Goal: Transaction & Acquisition: Book appointment/travel/reservation

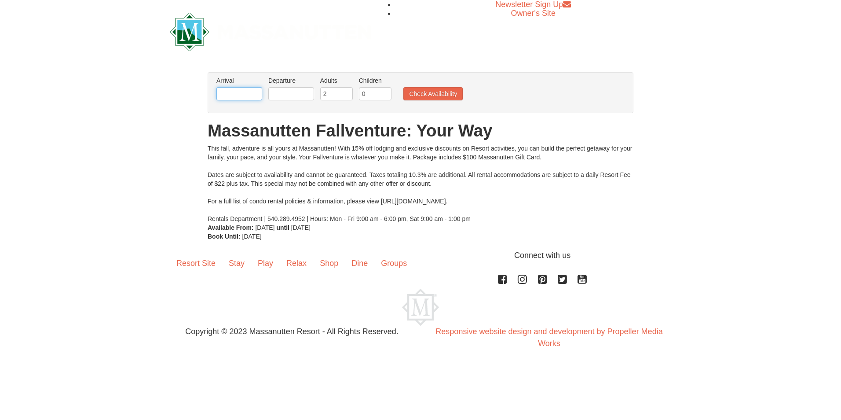
click at [239, 93] on input "text" at bounding box center [239, 93] width 46 height 13
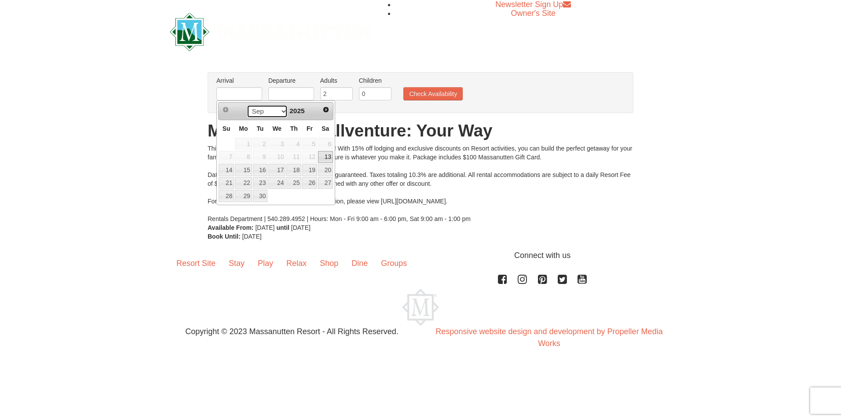
click at [282, 110] on select "Sep Oct Nov Dec" at bounding box center [267, 111] width 41 height 13
click at [312, 156] on link "7" at bounding box center [309, 157] width 15 height 12
type input "[DATE]"
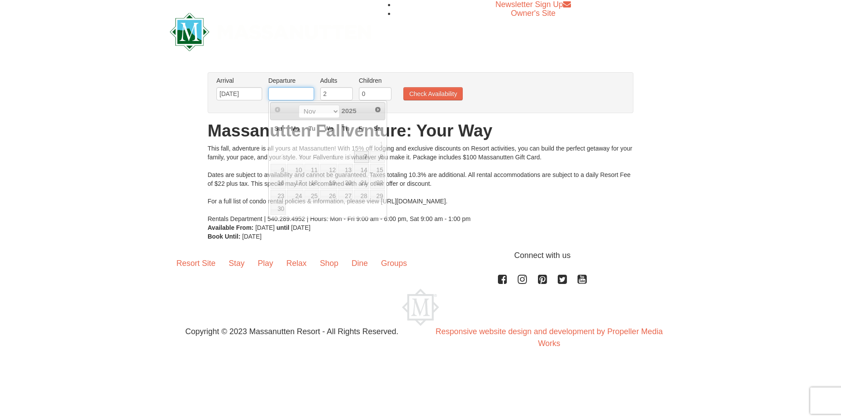
click at [299, 94] on input "text" at bounding box center [291, 93] width 46 height 13
click at [292, 169] on link "10" at bounding box center [295, 170] width 17 height 12
type input "[DATE]"
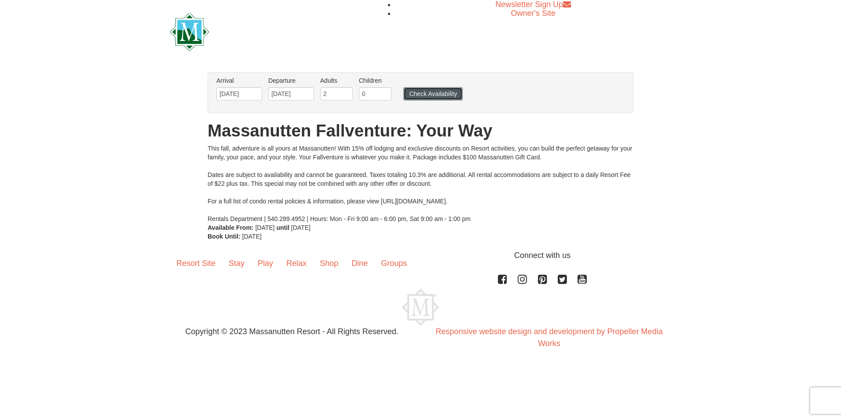
click at [414, 95] on button "Check Availability" at bounding box center [432, 93] width 59 height 13
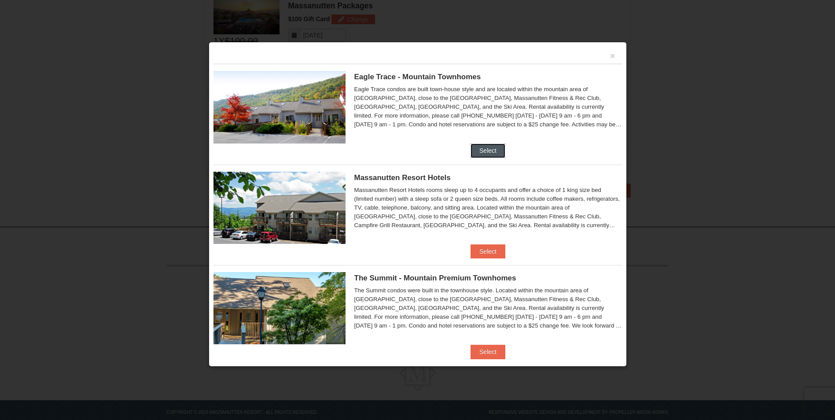
click at [475, 154] on button "Select" at bounding box center [487, 150] width 35 height 14
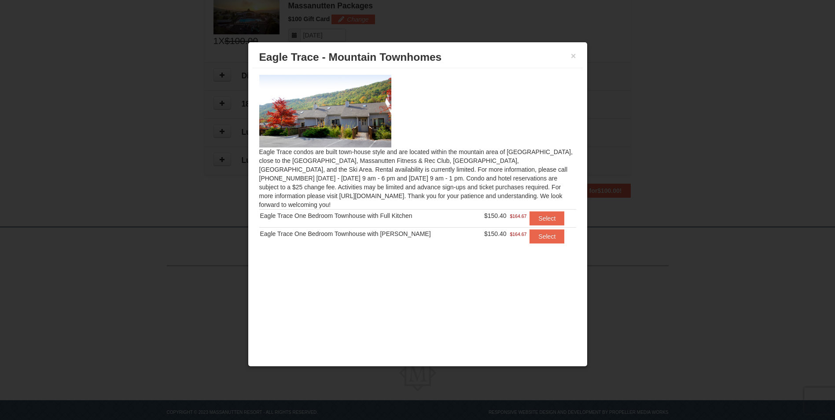
click at [395, 213] on td "Eagle Trace One Bedroom Townhouse with Full Kitchen" at bounding box center [366, 218] width 214 height 18
click at [550, 211] on button "Select" at bounding box center [546, 218] width 35 height 14
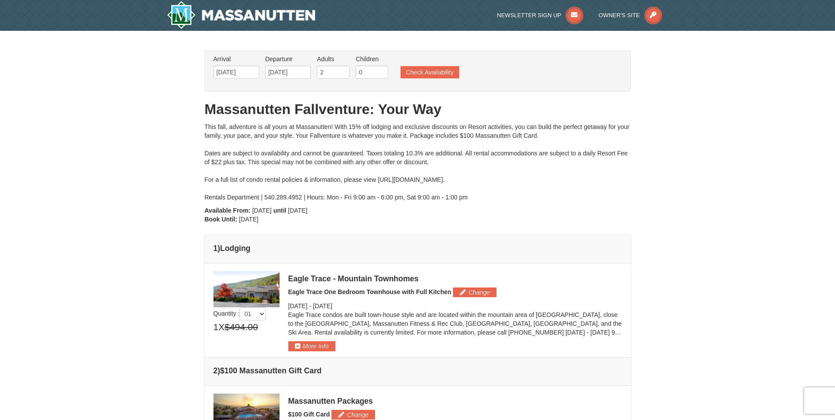
click at [235, 292] on img at bounding box center [246, 289] width 66 height 36
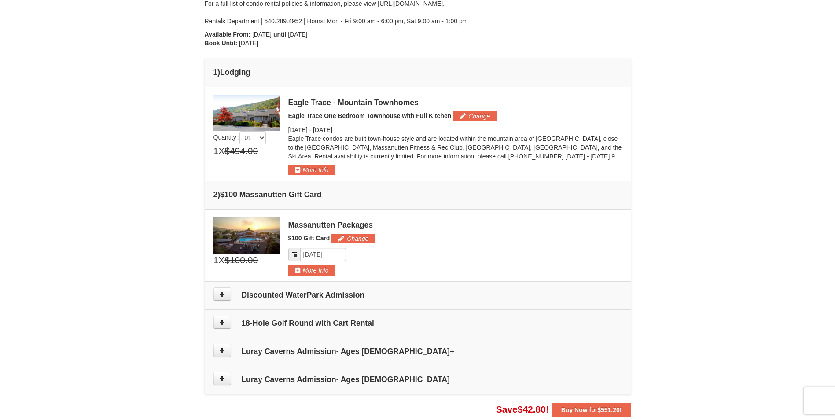
scroll to position [220, 0]
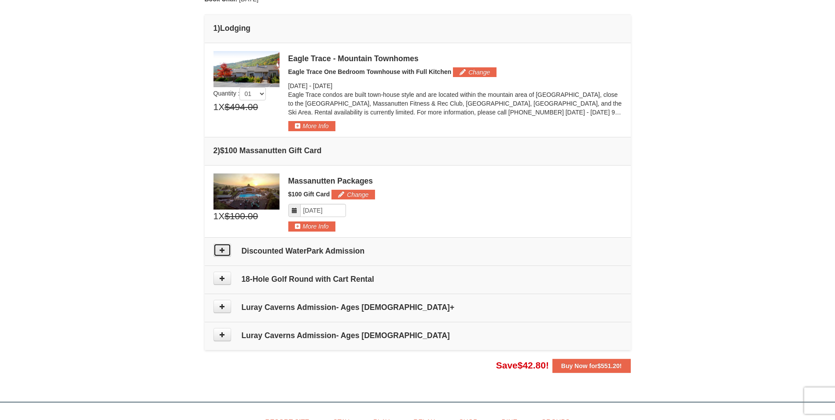
click at [224, 253] on icon at bounding box center [222, 250] width 6 height 6
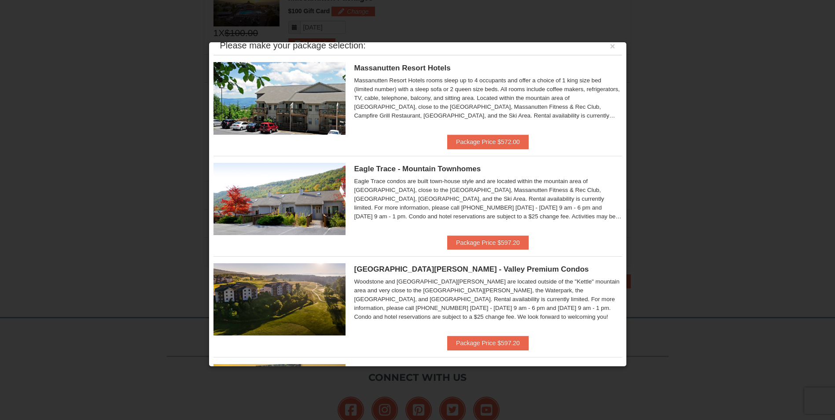
scroll to position [0, 0]
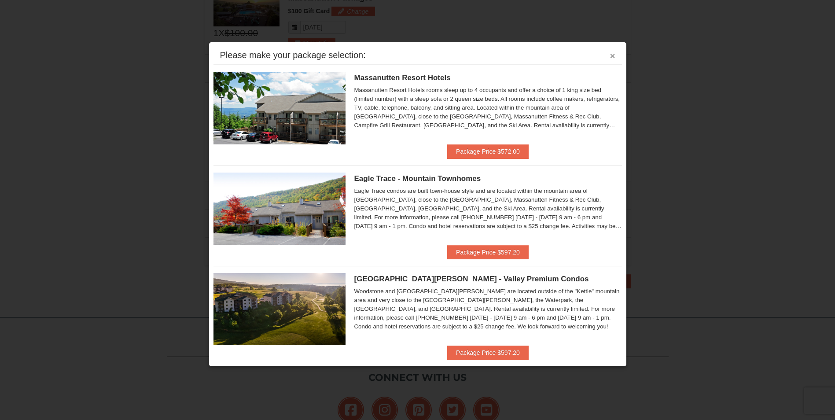
click at [610, 57] on button "×" at bounding box center [612, 55] width 5 height 9
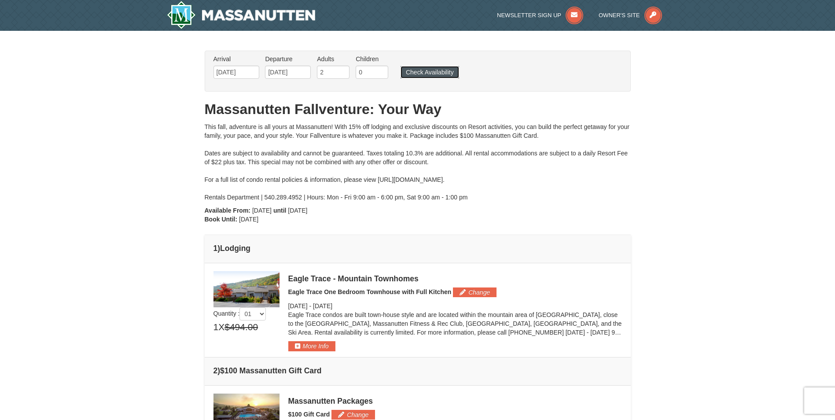
click at [449, 69] on button "Check Availability" at bounding box center [429, 72] width 59 height 12
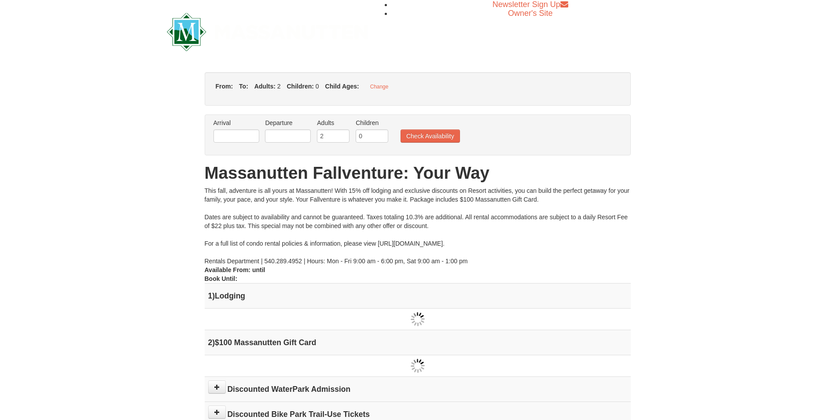
type input "[DATE]"
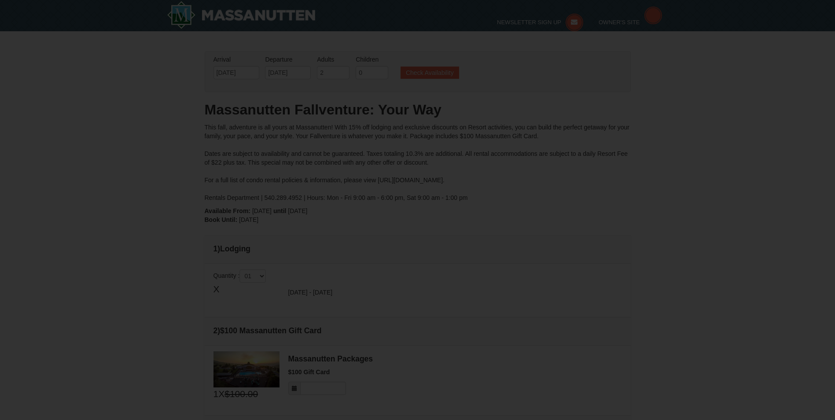
type input "[DATE]"
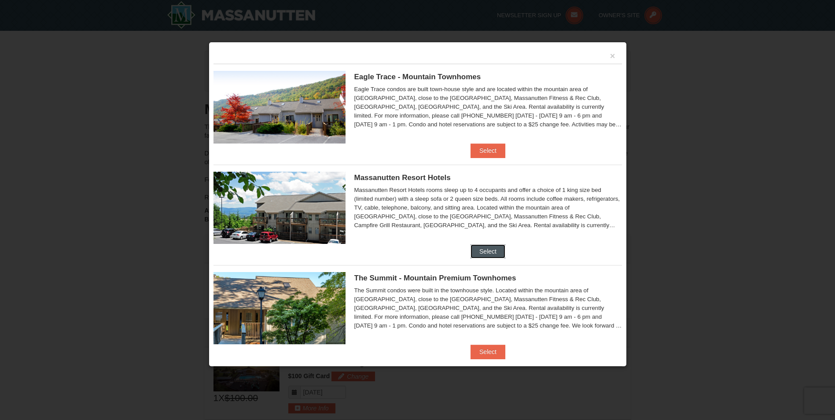
click at [477, 248] on button "Select" at bounding box center [487, 251] width 35 height 14
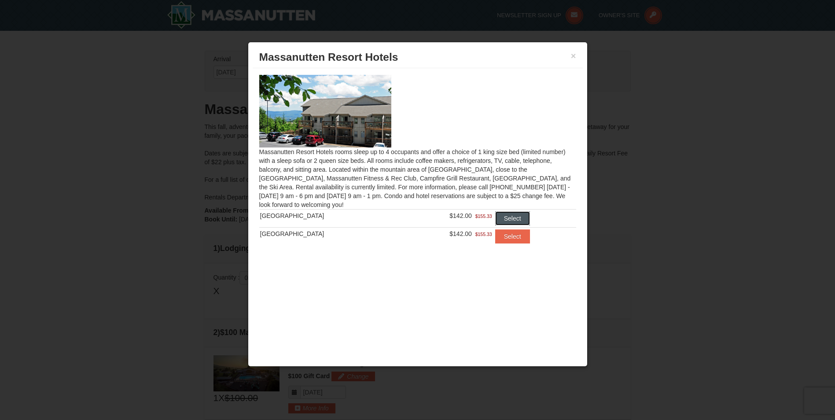
click at [501, 213] on button "Select" at bounding box center [512, 218] width 35 height 14
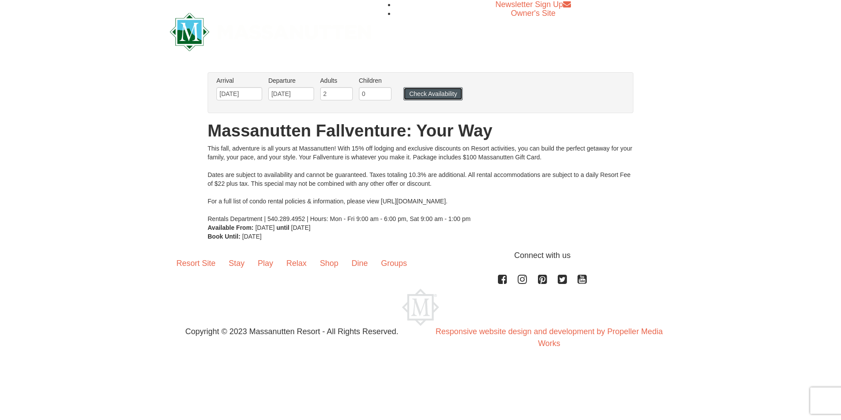
click at [423, 93] on button "Check Availability" at bounding box center [432, 93] width 59 height 13
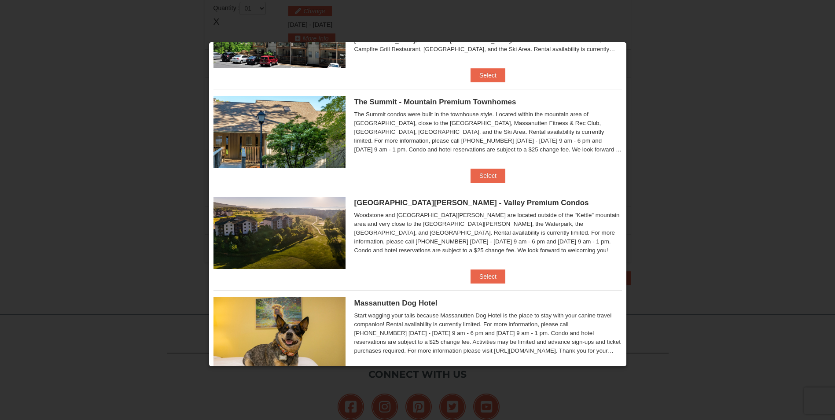
scroll to position [213, 0]
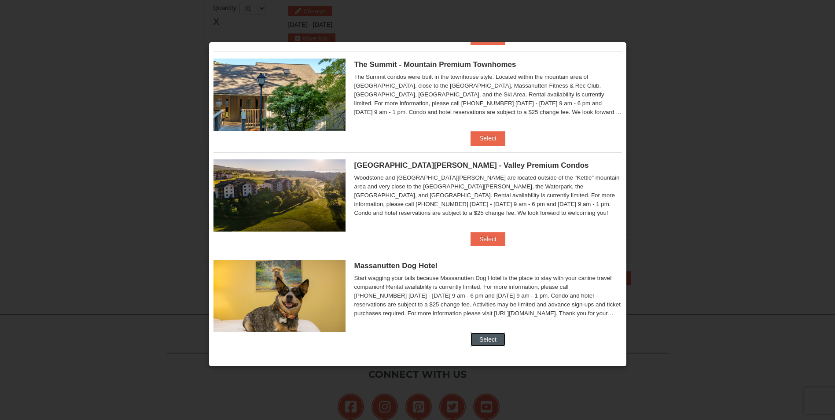
click at [483, 337] on button "Select" at bounding box center [487, 339] width 35 height 14
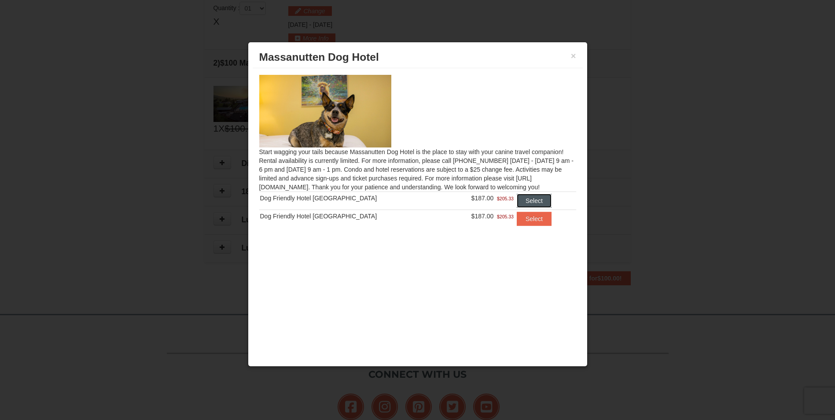
click at [538, 204] on button "Select" at bounding box center [534, 201] width 35 height 14
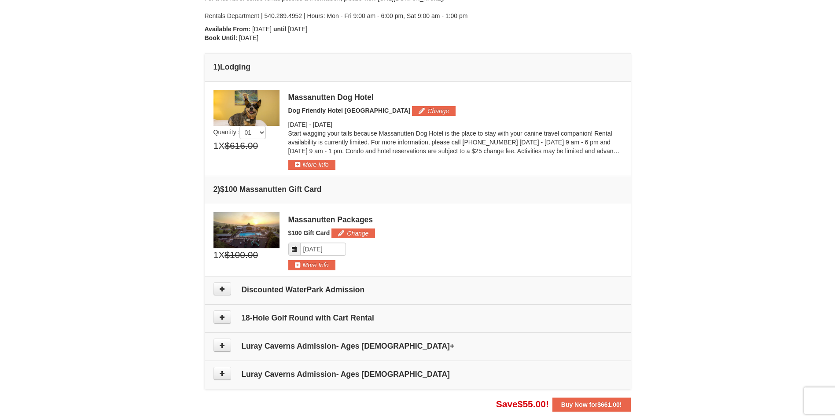
scroll to position [137, 0]
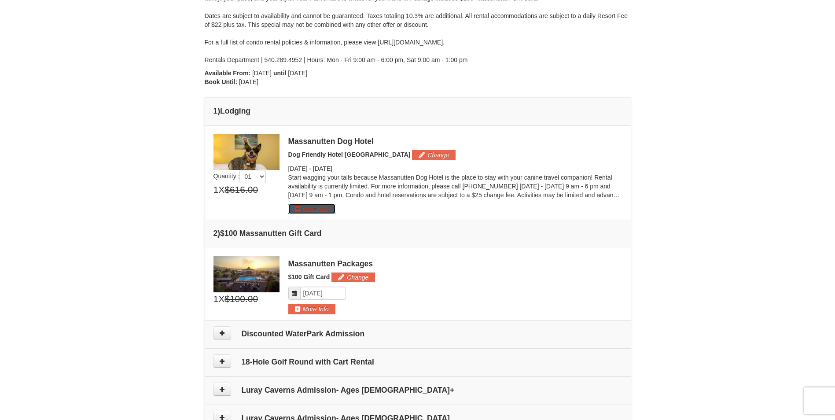
click at [307, 209] on button "More Info" at bounding box center [311, 209] width 47 height 10
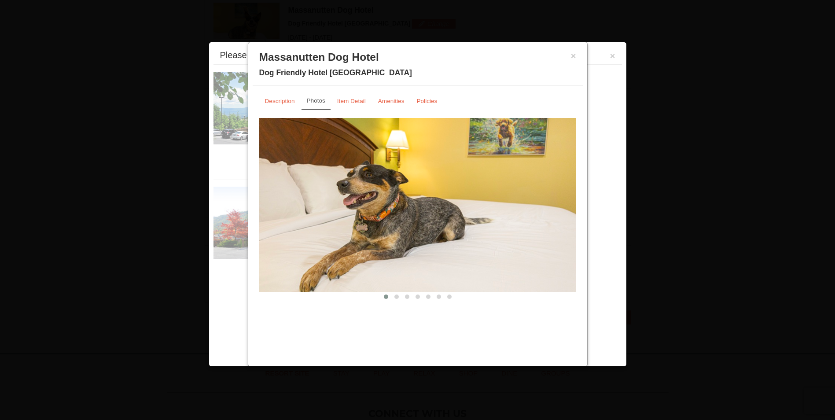
scroll to position [271, 0]
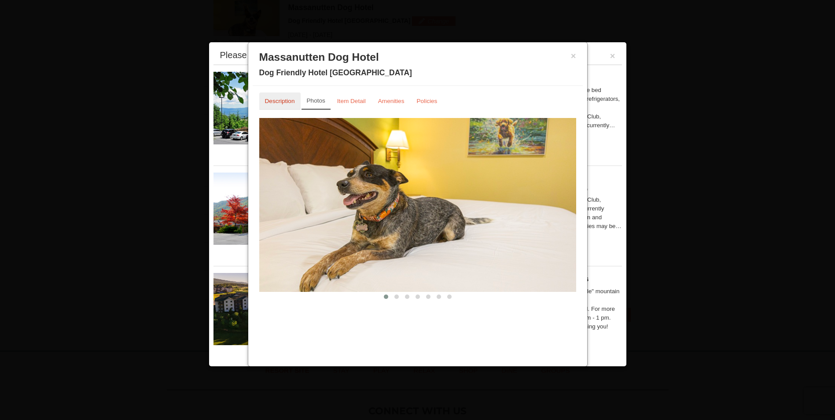
click at [278, 105] on link "Description" at bounding box center [279, 100] width 41 height 17
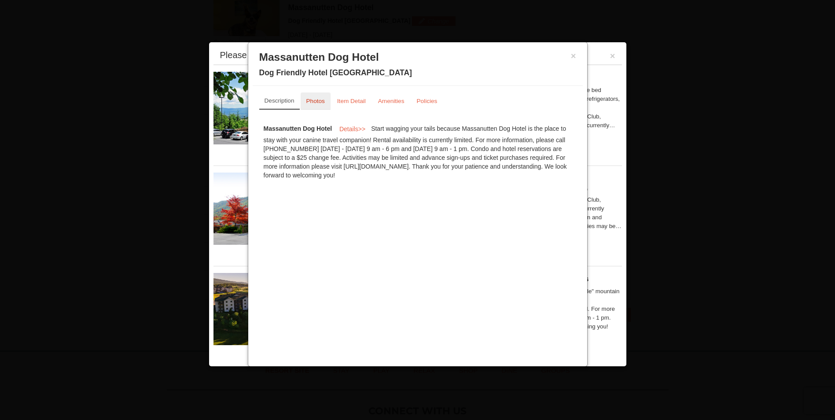
click at [315, 100] on small "Photos" at bounding box center [315, 101] width 18 height 7
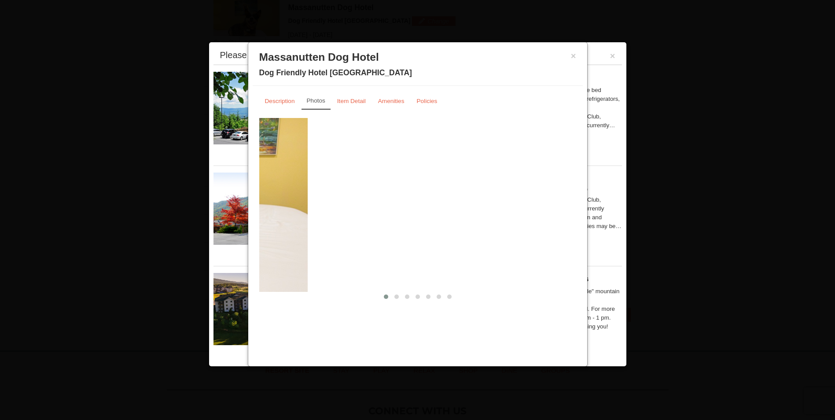
drag, startPoint x: 506, startPoint y: 206, endPoint x: 233, endPoint y: 105, distance: 291.2
click at [234, 106] on div "From: To: Adults: 2 Children: 0 Change Arrival Please format dates MM/DD/YYYY P…" at bounding box center [418, 51] width 426 height 542
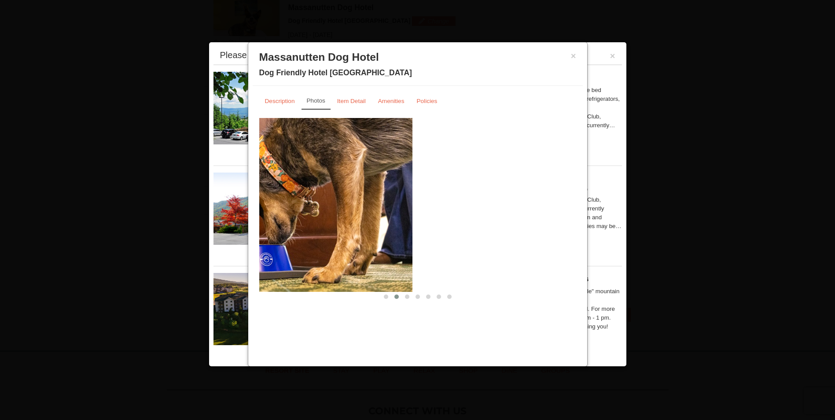
drag, startPoint x: 493, startPoint y: 191, endPoint x: 315, endPoint y: 129, distance: 189.1
click at [316, 129] on img at bounding box center [253, 204] width 317 height 173
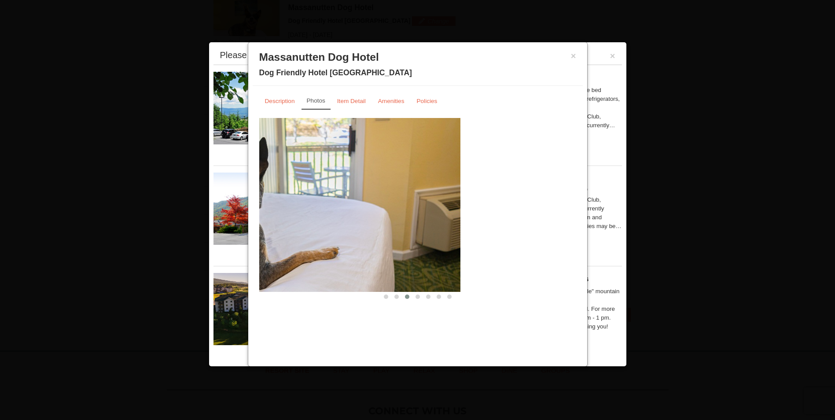
drag, startPoint x: 457, startPoint y: 173, endPoint x: 333, endPoint y: 135, distance: 129.6
click at [333, 135] on img at bounding box center [301, 204] width 317 height 173
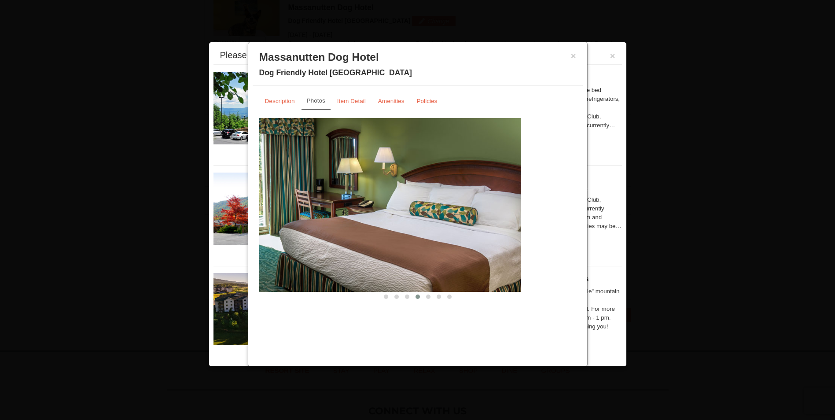
drag, startPoint x: 464, startPoint y: 177, endPoint x: 308, endPoint y: 125, distance: 164.5
click at [308, 125] on img at bounding box center [362, 204] width 317 height 173
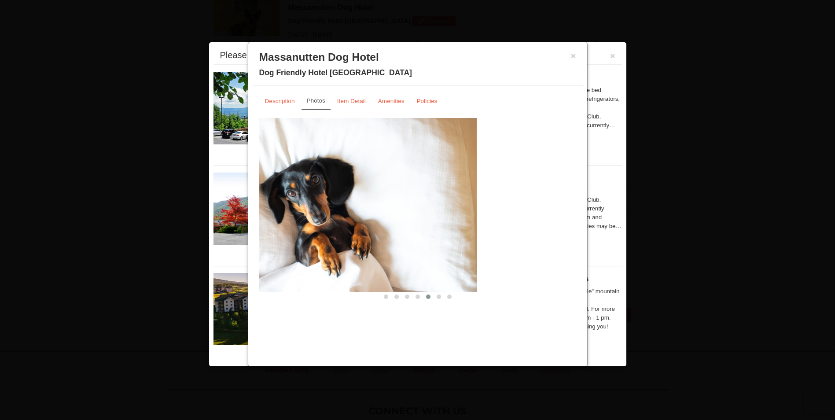
drag, startPoint x: 372, startPoint y: 146, endPoint x: 238, endPoint y: 101, distance: 141.6
click at [238, 101] on div "From: To: Adults: 2 Children: 0 Change Arrival Please format dates MM/DD/YYYY P…" at bounding box center [418, 51] width 426 height 542
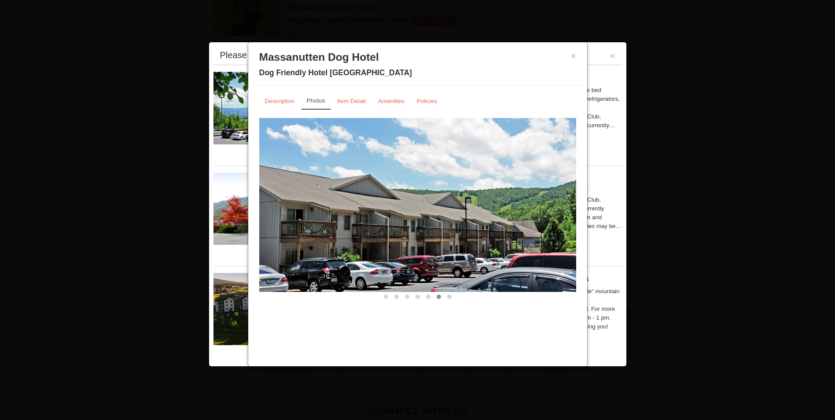
drag, startPoint x: 478, startPoint y: 172, endPoint x: 213, endPoint y: 75, distance: 282.7
click at [213, 75] on div "From: To: Adults: 2 Children: 0 Change Arrival Please format dates MM/DD/YYYY P…" at bounding box center [418, 51] width 426 height 542
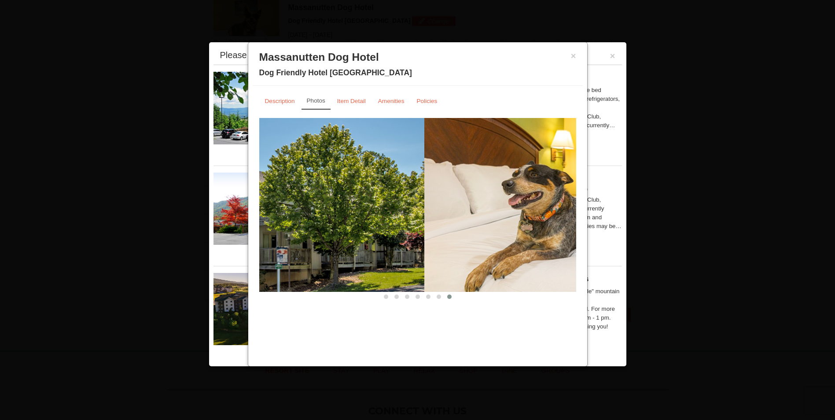
drag, startPoint x: 369, startPoint y: 124, endPoint x: 178, endPoint y: 59, distance: 201.8
click at [178, 59] on body "Browser Not Supported We notice you are using a browser which will not provide …" at bounding box center [417, 145] width 835 height 832
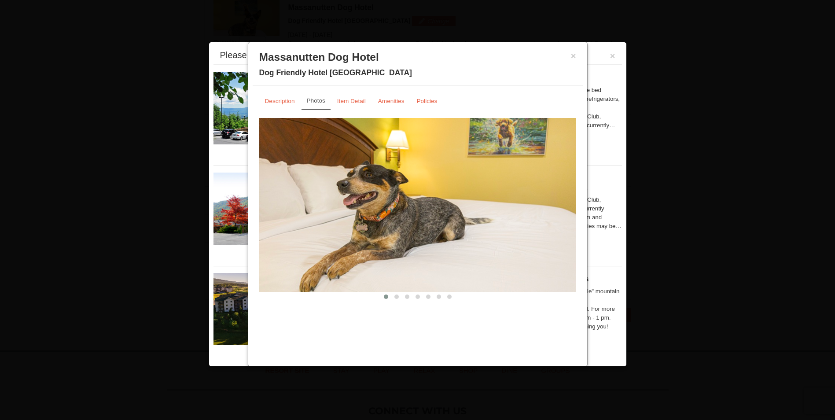
drag, startPoint x: 345, startPoint y: 119, endPoint x: 209, endPoint y: 70, distance: 143.8
click at [214, 71] on div "From: To: Adults: 2 Children: 0 Change Arrival Please format dates MM/DD/YYYY P…" at bounding box center [418, 51] width 426 height 542
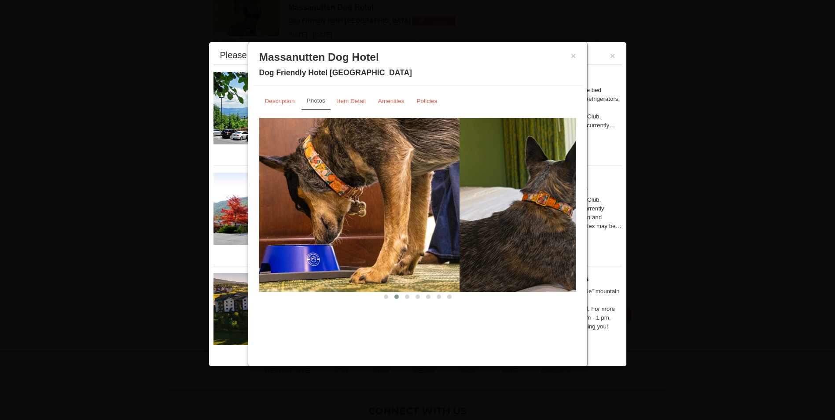
drag, startPoint x: 301, startPoint y: 81, endPoint x: 225, endPoint y: 56, distance: 79.6
click at [228, 58] on div "From: To: Adults: 2 Children: 0 Change Arrival Please format dates MM/DD/YYYY P…" at bounding box center [418, 51] width 426 height 542
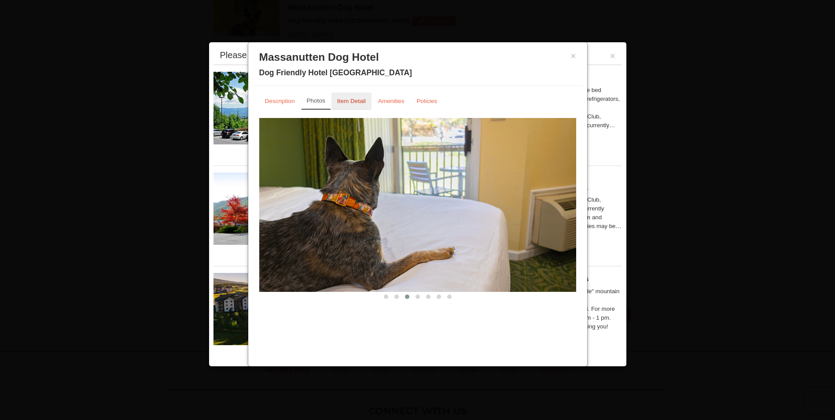
click at [355, 97] on link "Item Detail" at bounding box center [351, 100] width 40 height 17
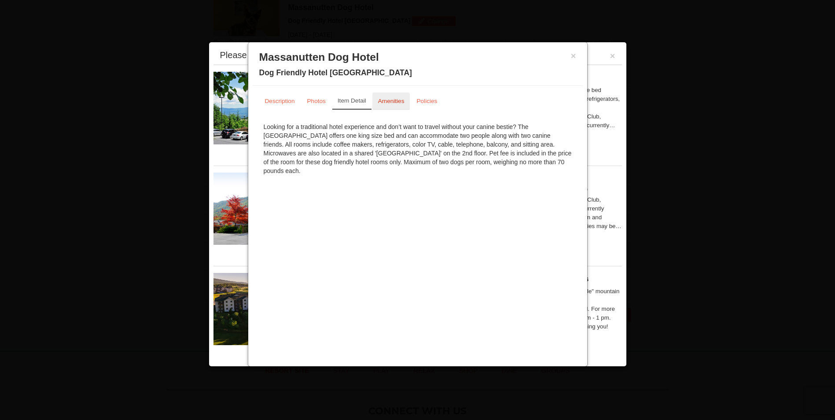
click at [385, 100] on small "Amenities" at bounding box center [391, 101] width 26 height 7
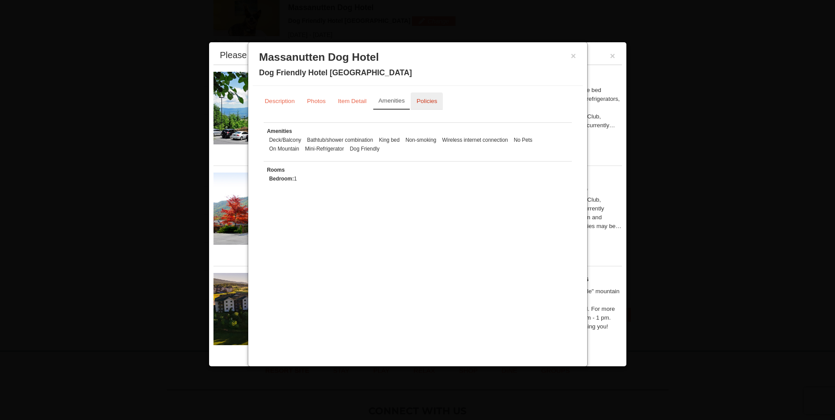
click at [425, 99] on small "Policies" at bounding box center [426, 101] width 21 height 7
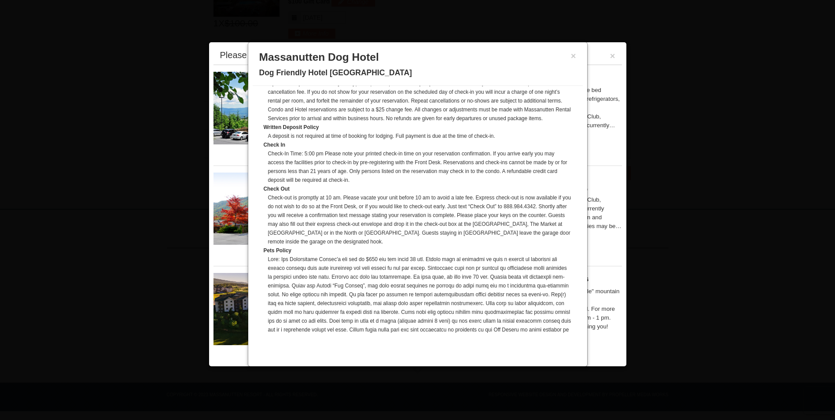
scroll to position [0, 0]
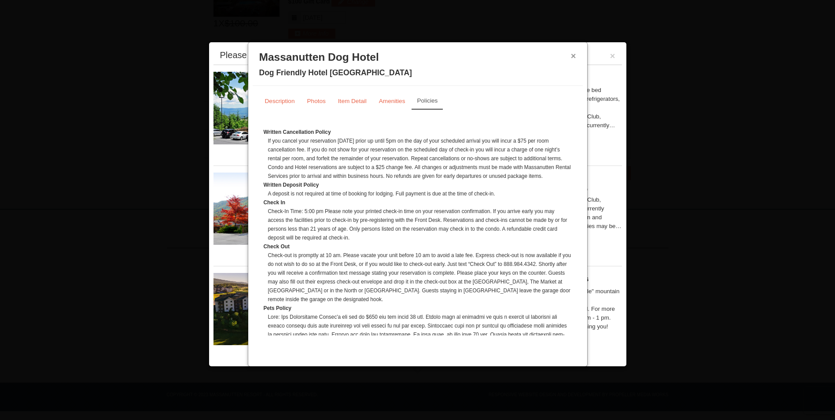
click at [572, 60] on button "×" at bounding box center [573, 55] width 5 height 9
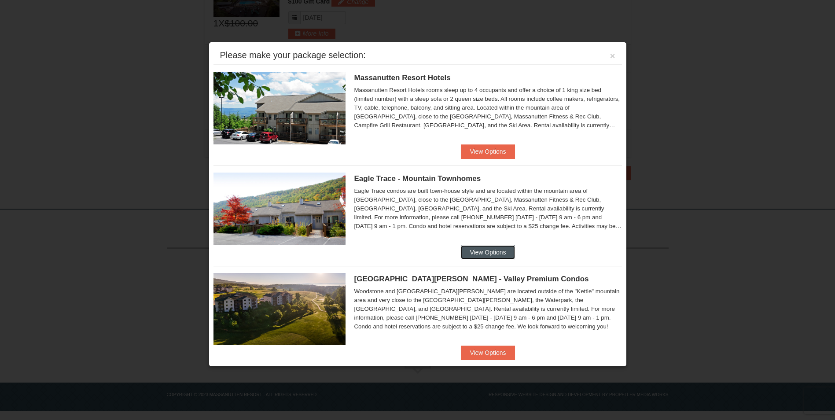
click at [487, 249] on button "View Options" at bounding box center [488, 252] width 54 height 14
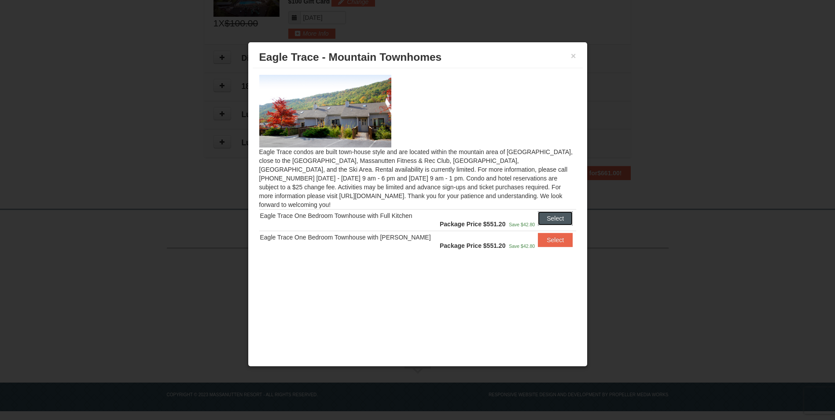
click at [551, 212] on button "Select" at bounding box center [555, 218] width 35 height 14
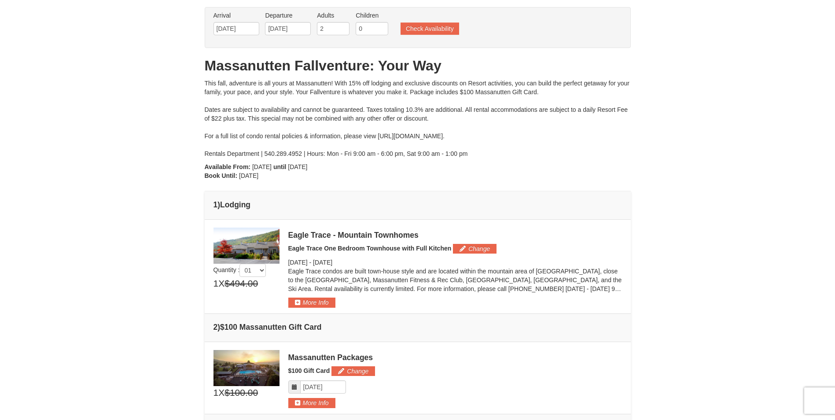
scroll to position [44, 0]
